Goal: Task Accomplishment & Management: Complete application form

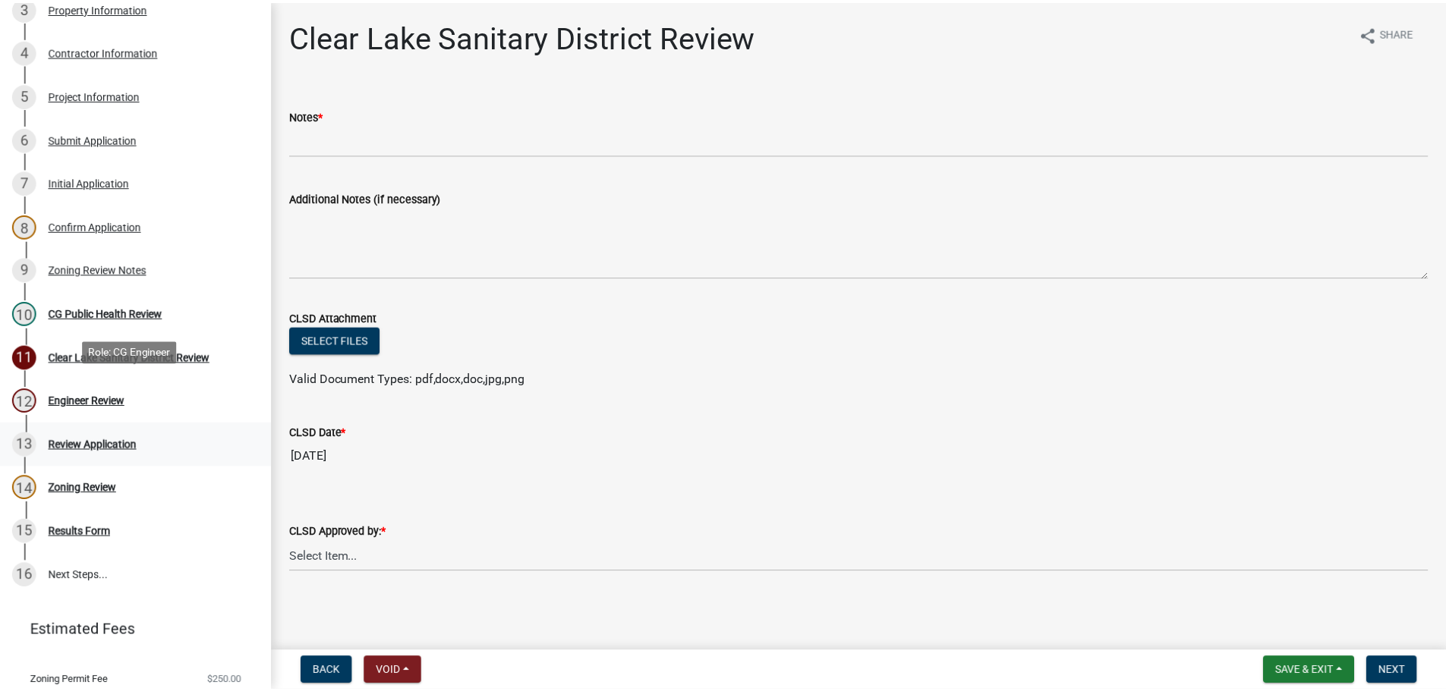
scroll to position [380, 0]
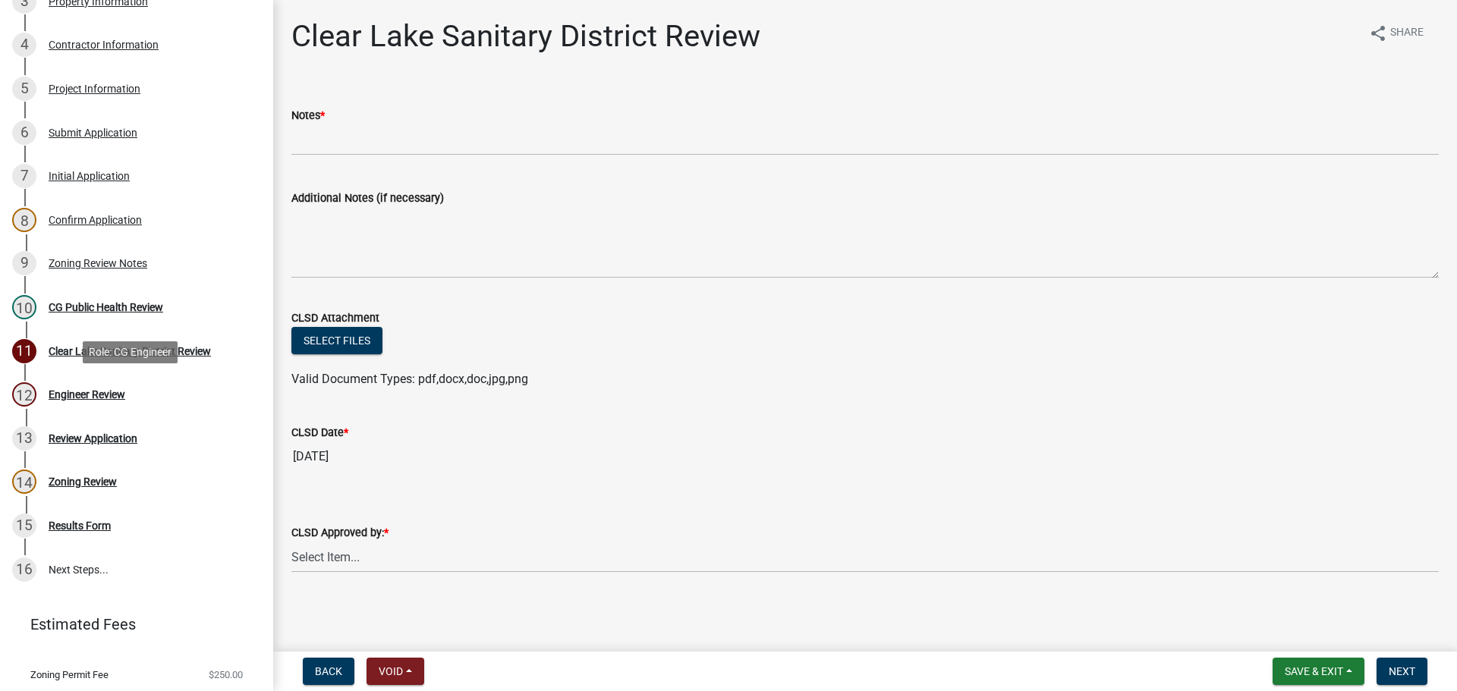
click at [137, 398] on div "12 Engineer Review" at bounding box center [130, 395] width 237 height 24
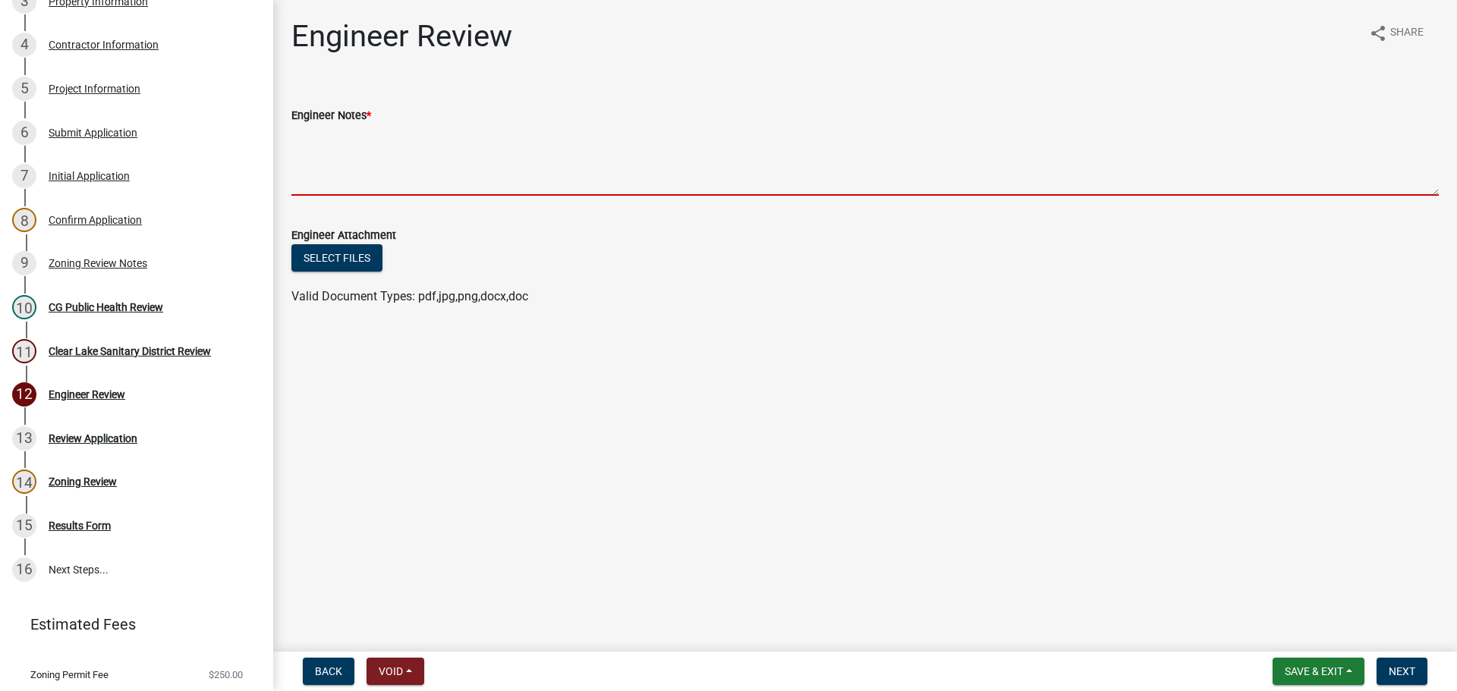
click at [446, 157] on textarea "Engineer Notes *" at bounding box center [865, 159] width 1148 height 71
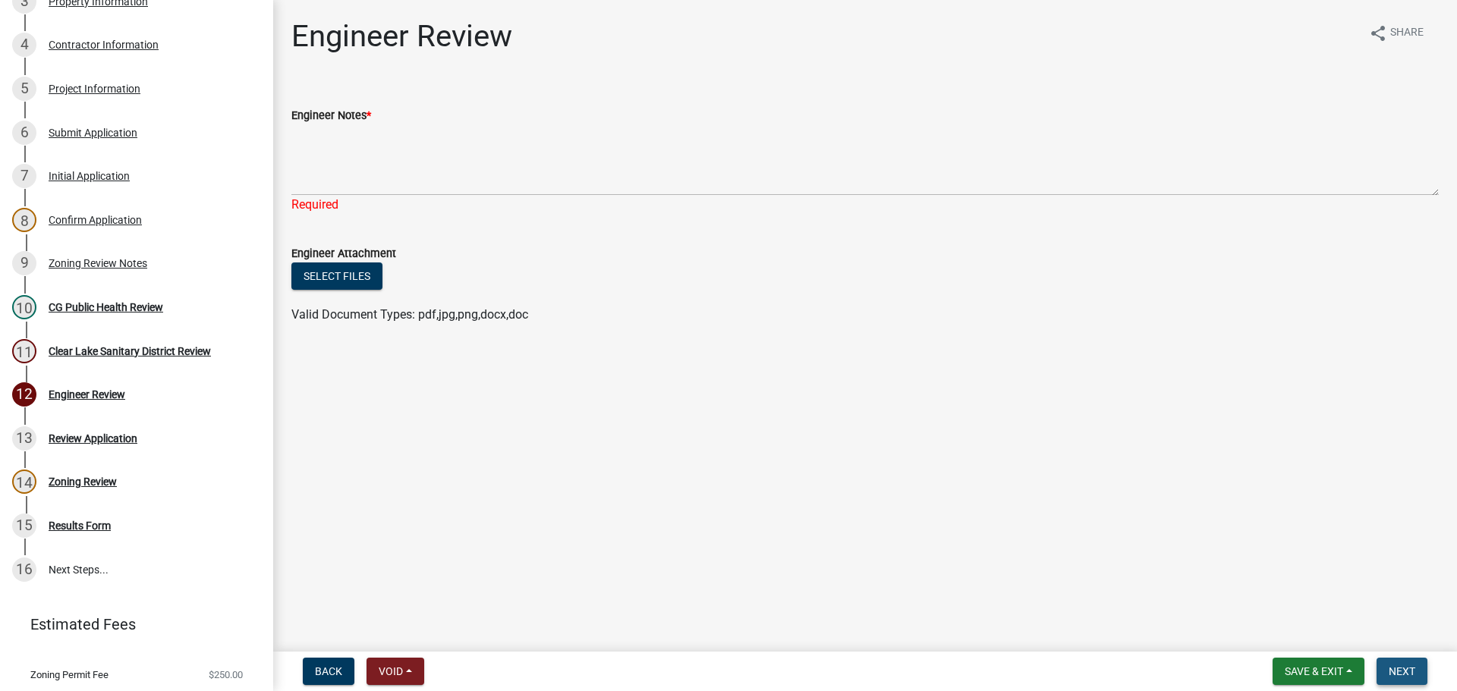
click at [1386, 674] on button "Next" at bounding box center [1402, 671] width 51 height 27
click at [88, 263] on div "Zoning Review Notes" at bounding box center [98, 263] width 99 height 11
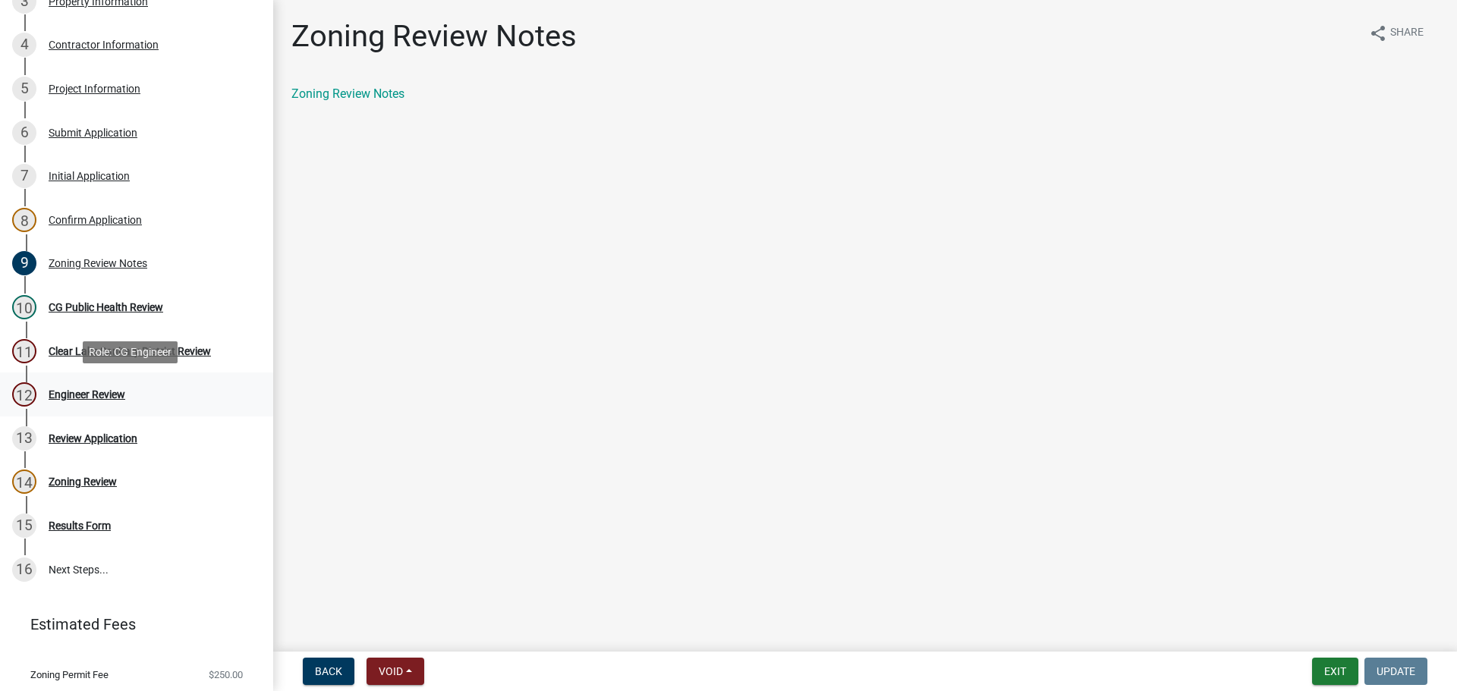
click at [72, 397] on div "Engineer Review" at bounding box center [87, 394] width 77 height 11
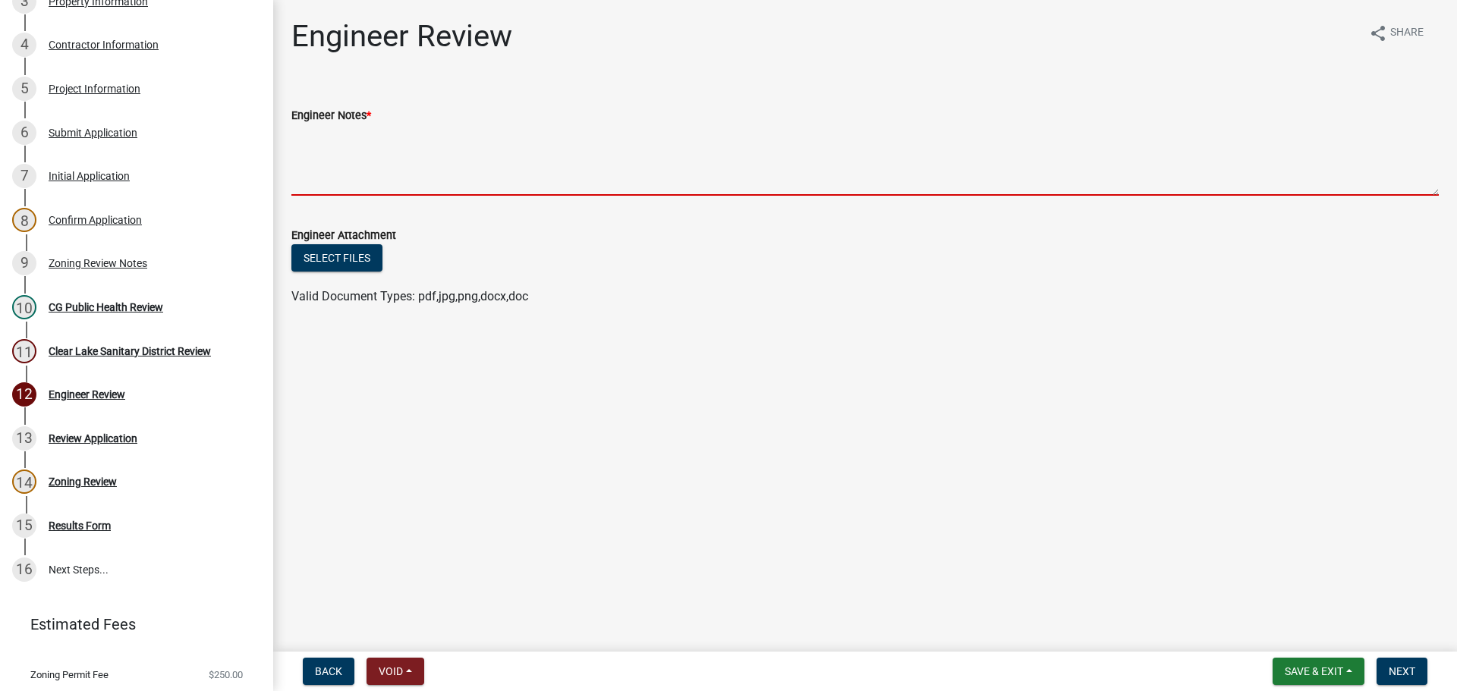
click at [407, 173] on textarea "Engineer Notes *" at bounding box center [865, 159] width 1148 height 71
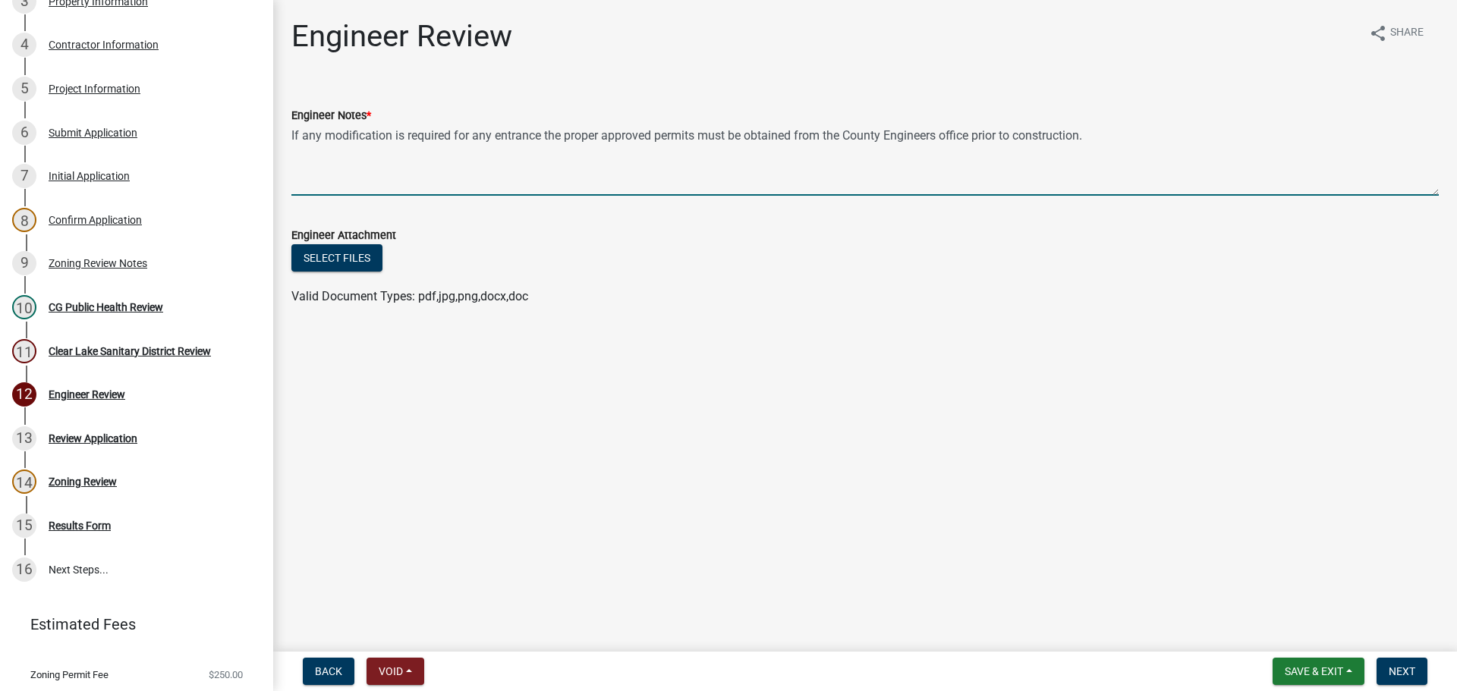
click at [1094, 134] on textarea "If any modification is required for any entrance the proper approved permits mu…" at bounding box center [865, 159] width 1148 height 71
paste textarea "the proper approved permits must be obtained from the County Engineers office p…"
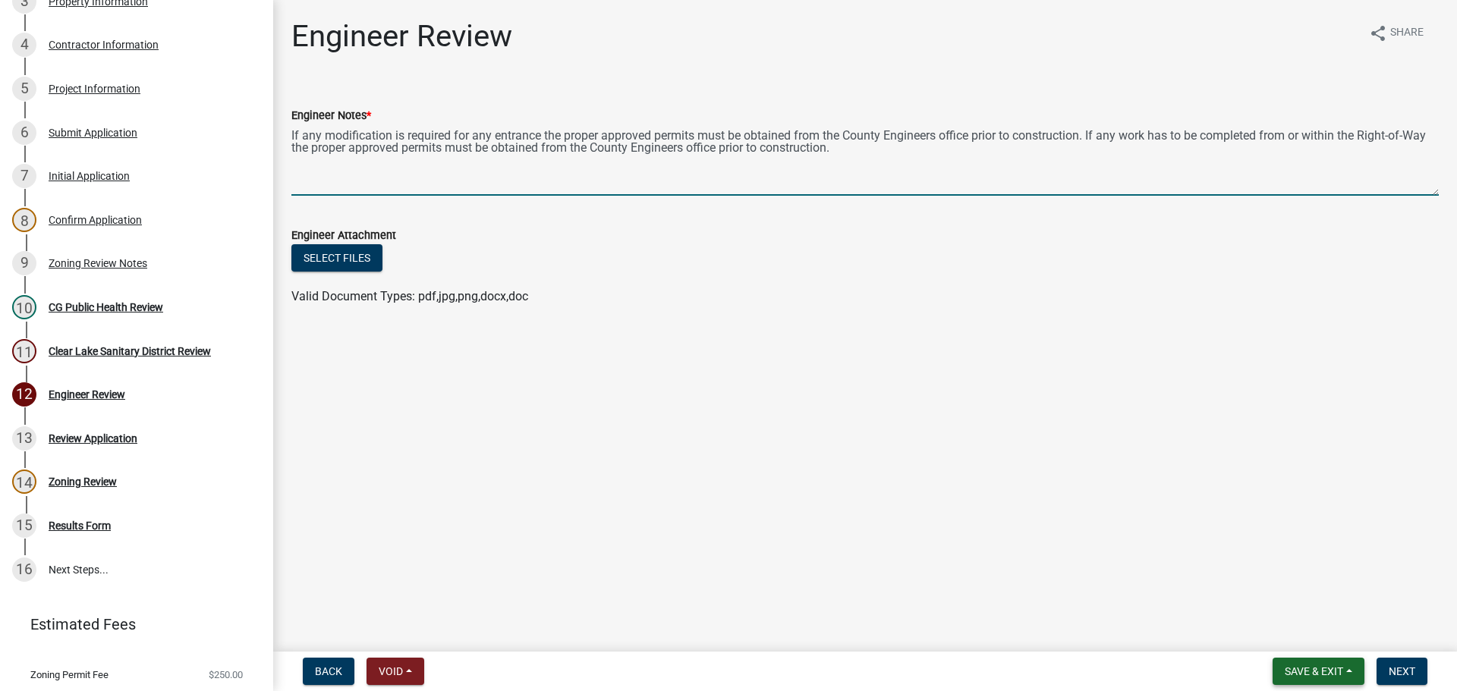
type textarea "If any modification is required for any entrance the proper approved permits mu…"
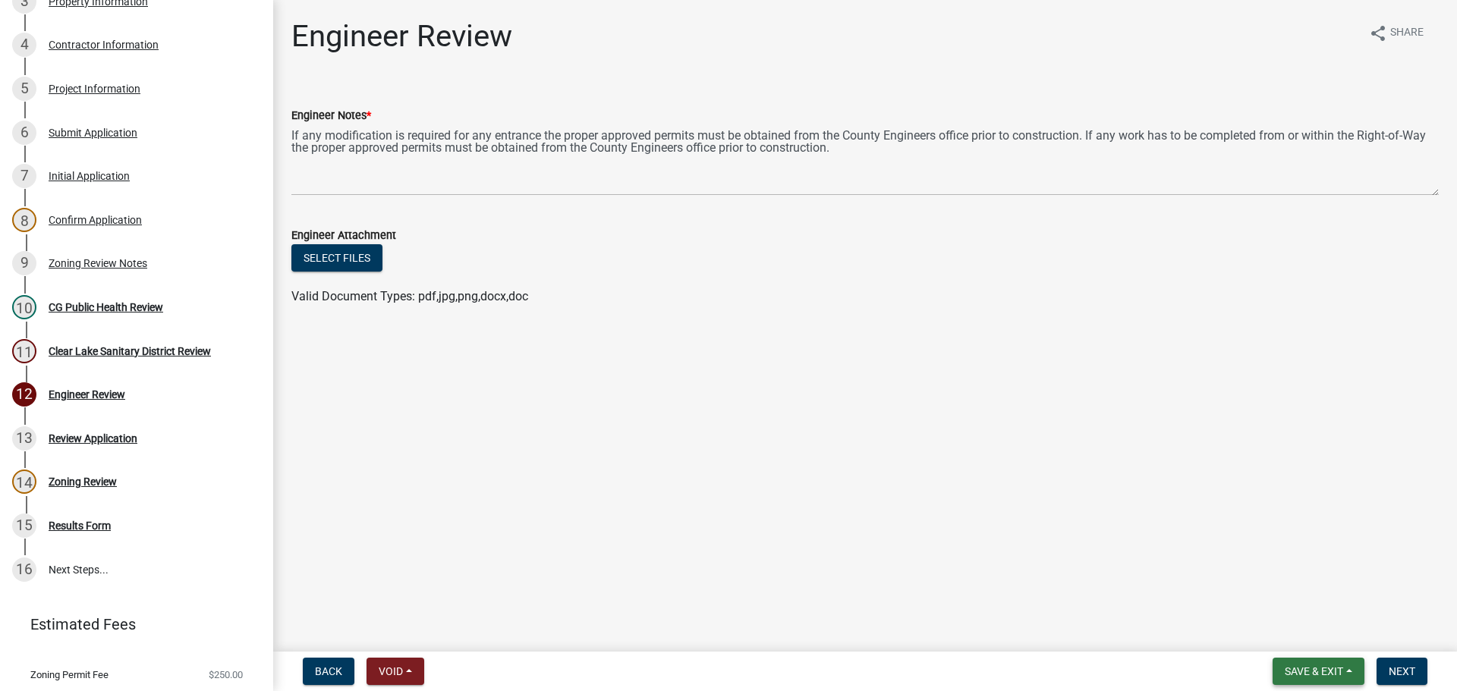
click at [1343, 659] on button "Save & Exit" at bounding box center [1319, 671] width 92 height 27
click at [1323, 585] on button "Save" at bounding box center [1303, 596] width 121 height 36
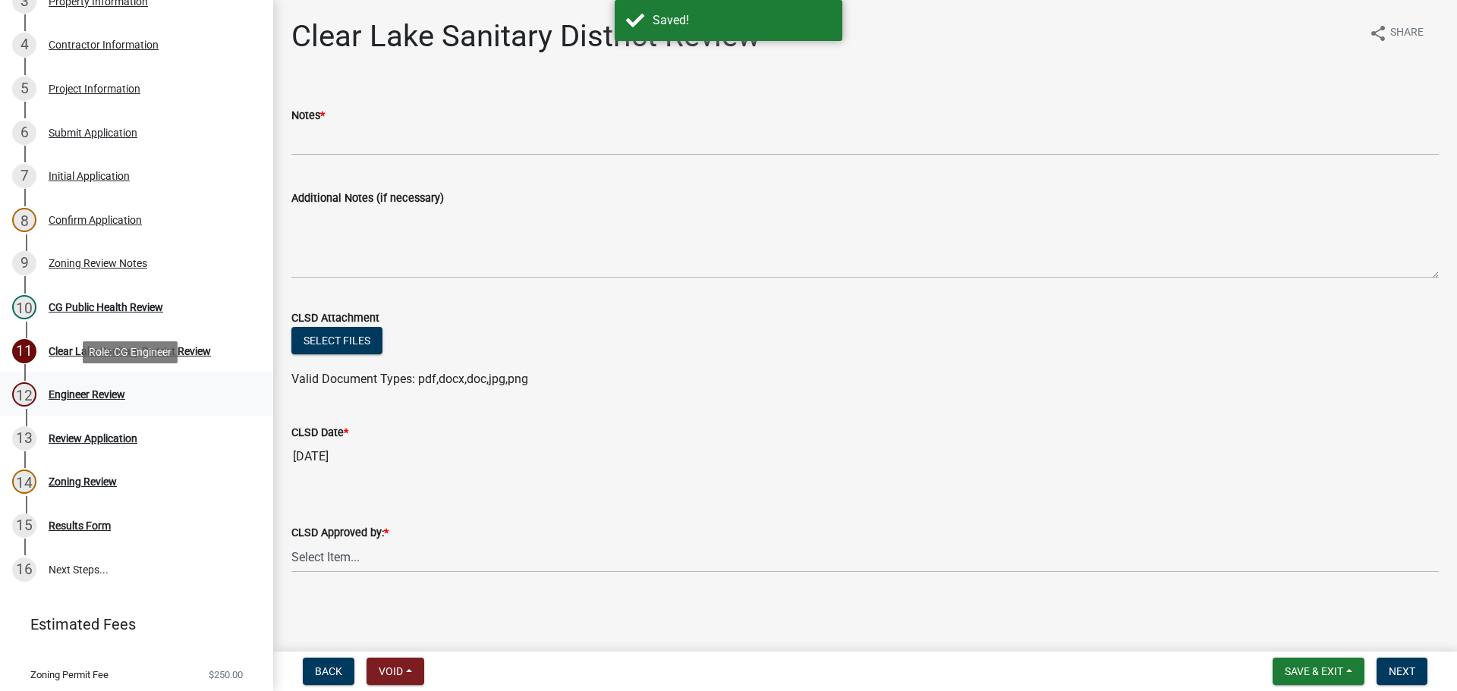
click at [100, 406] on div "12 Engineer Review" at bounding box center [130, 395] width 237 height 24
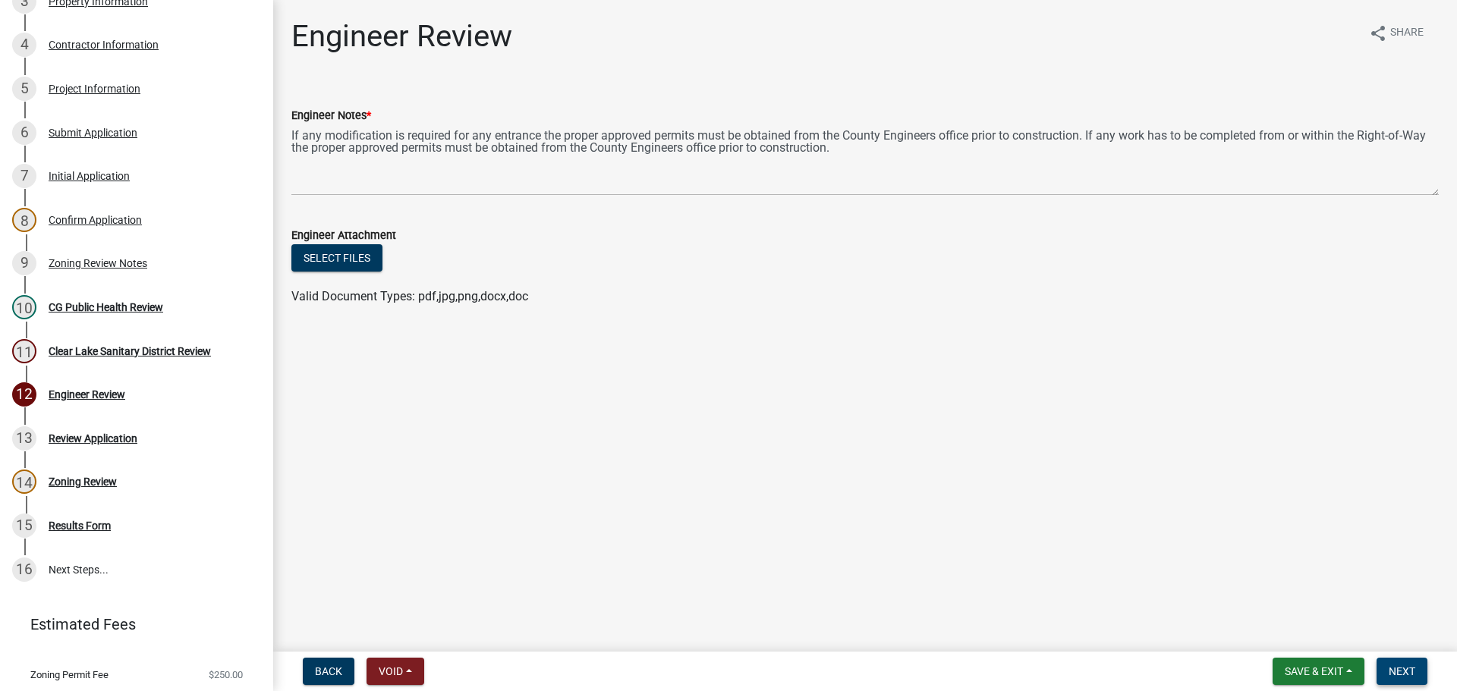
click at [1422, 668] on button "Next" at bounding box center [1402, 671] width 51 height 27
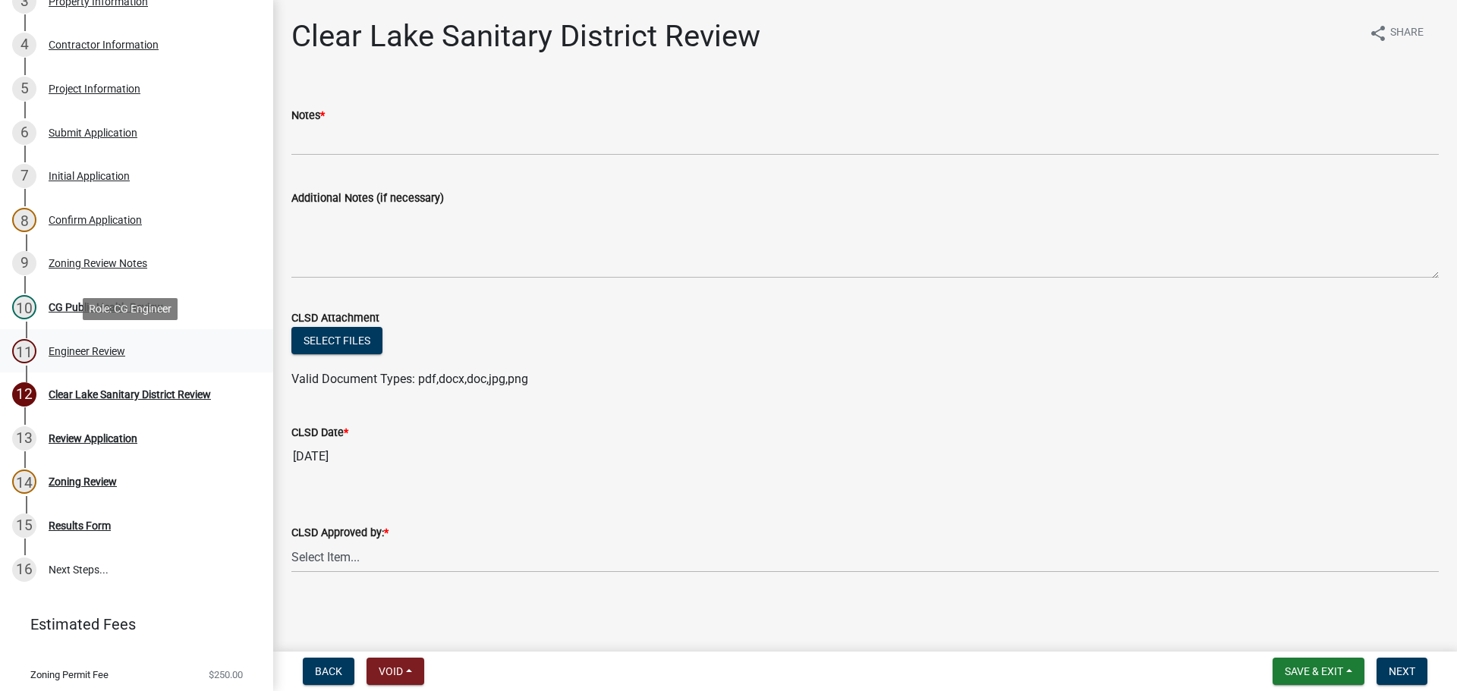
click at [165, 354] on div "11 Engineer Review" at bounding box center [130, 351] width 237 height 24
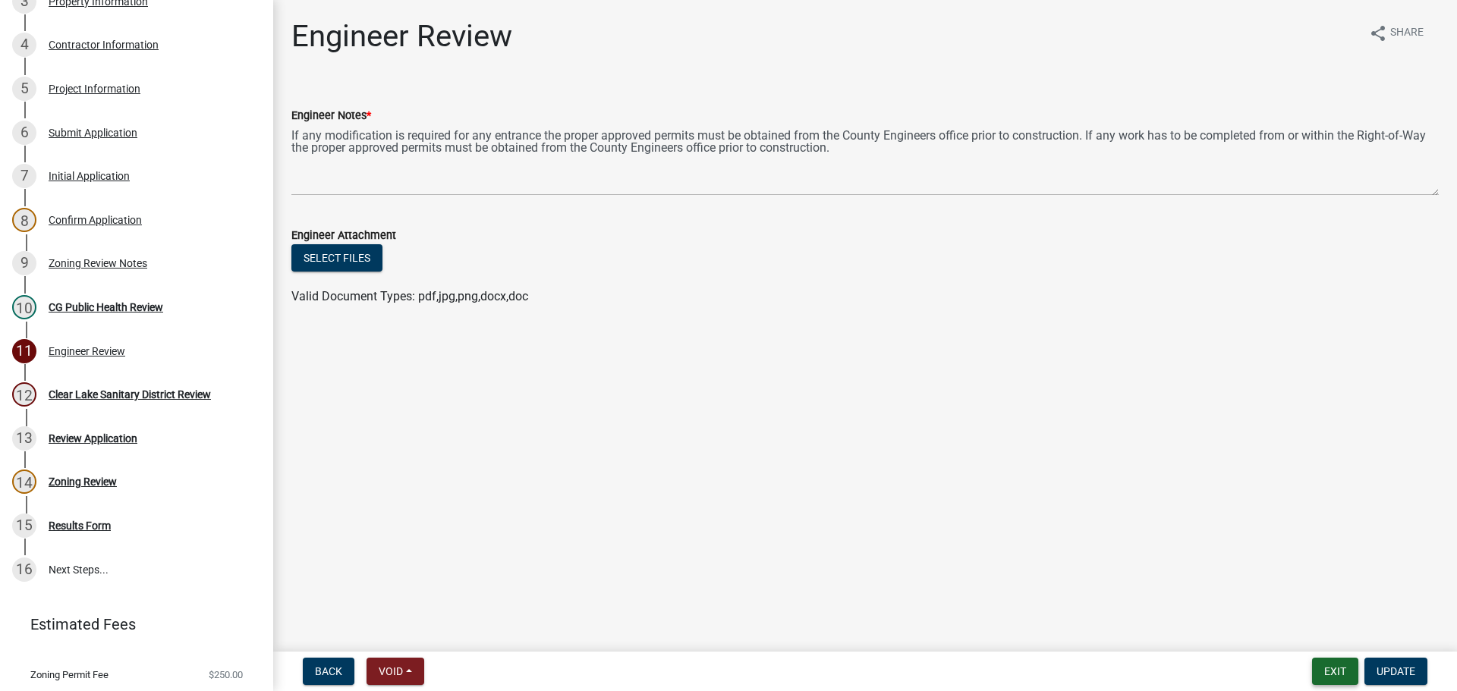
click at [1316, 670] on button "Exit" at bounding box center [1335, 671] width 46 height 27
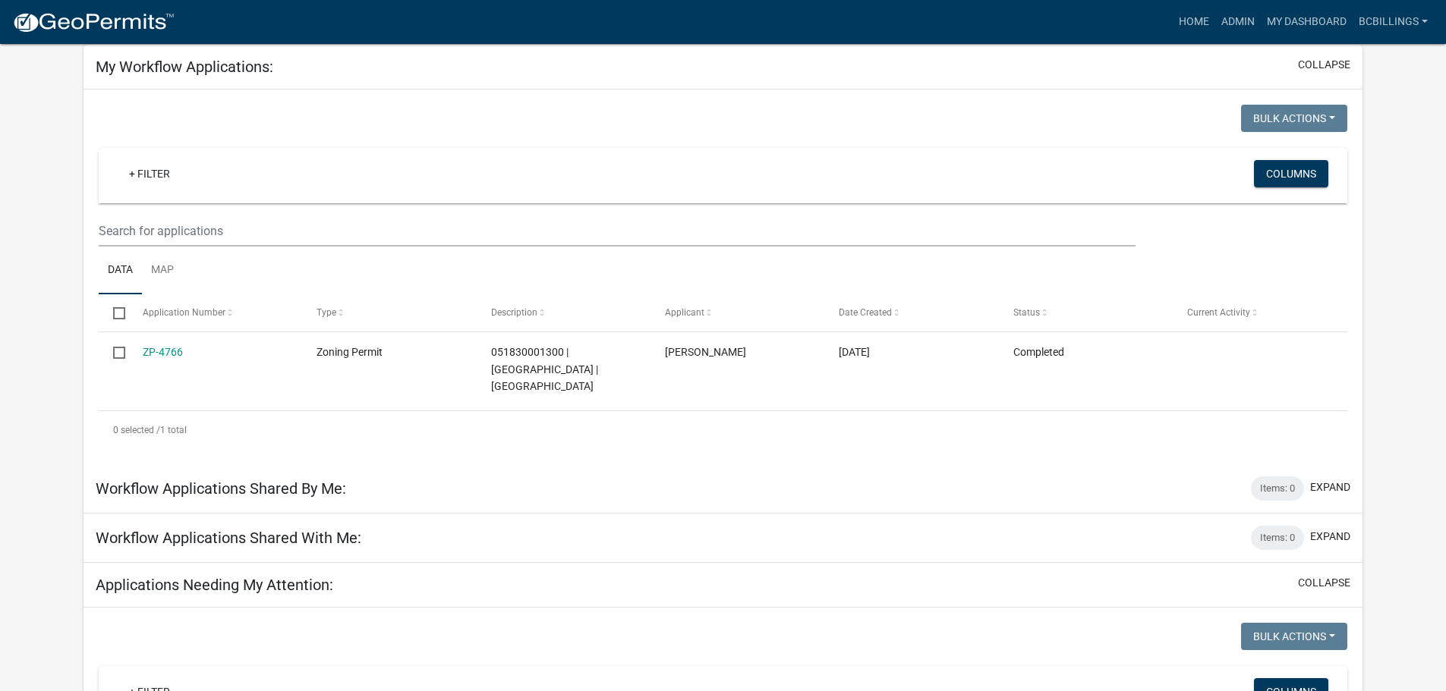
scroll to position [76, 0]
